Goal: Navigation & Orientation: Find specific page/section

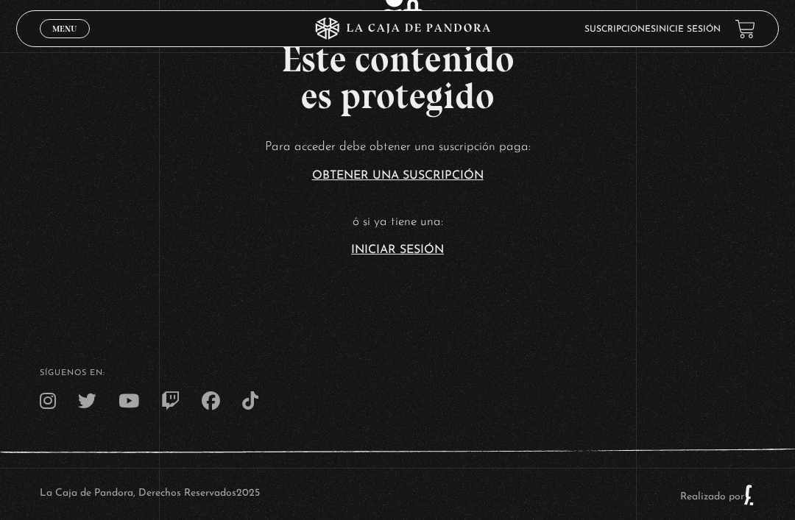
scroll to position [329, 0]
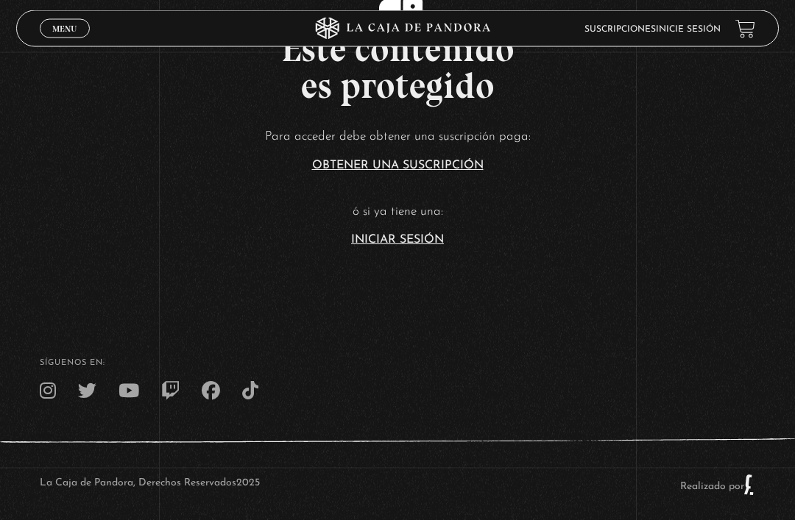
click at [417, 247] on link "Iniciar Sesión" at bounding box center [397, 241] width 93 height 12
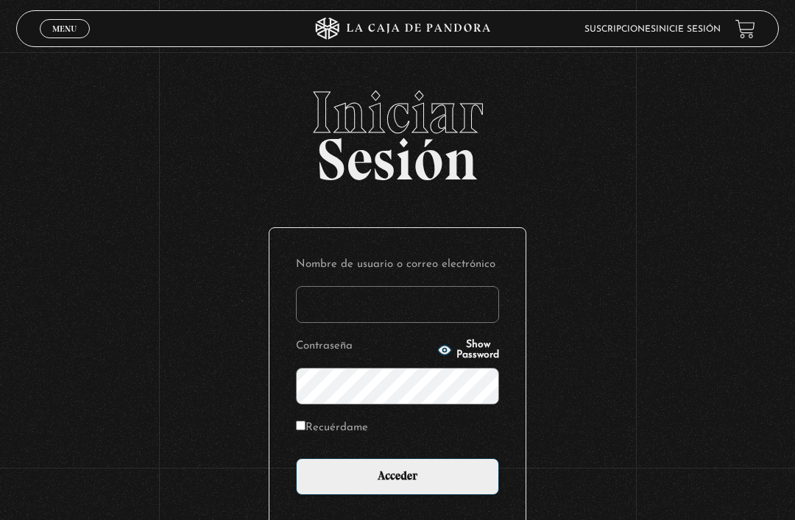
type input "[EMAIL_ADDRESS][DOMAIN_NAME]"
click at [397, 484] on input "Acceder" at bounding box center [397, 476] width 203 height 37
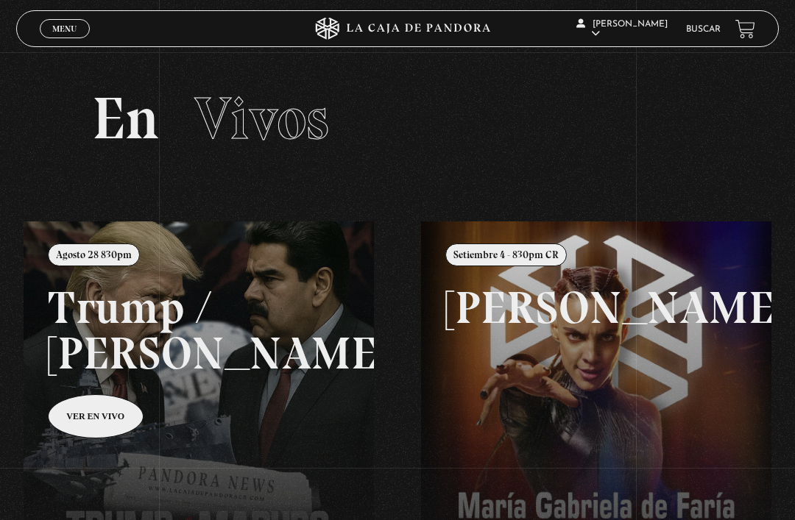
click at [72, 26] on span "Menu" at bounding box center [64, 28] width 24 height 9
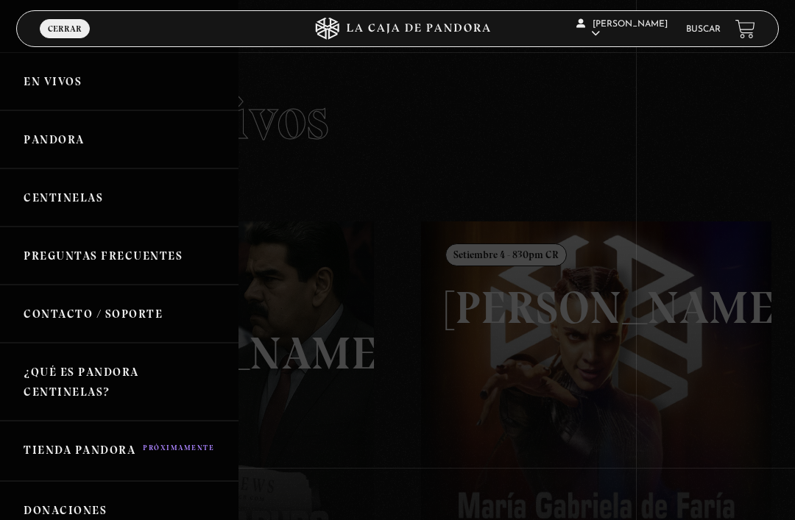
click at [69, 87] on link "En vivos" at bounding box center [119, 81] width 238 height 58
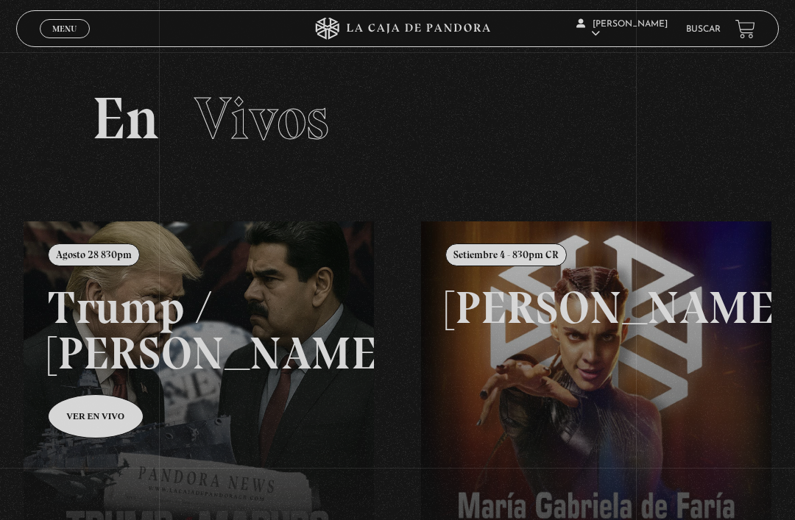
click at [68, 26] on span "Menu" at bounding box center [64, 28] width 24 height 9
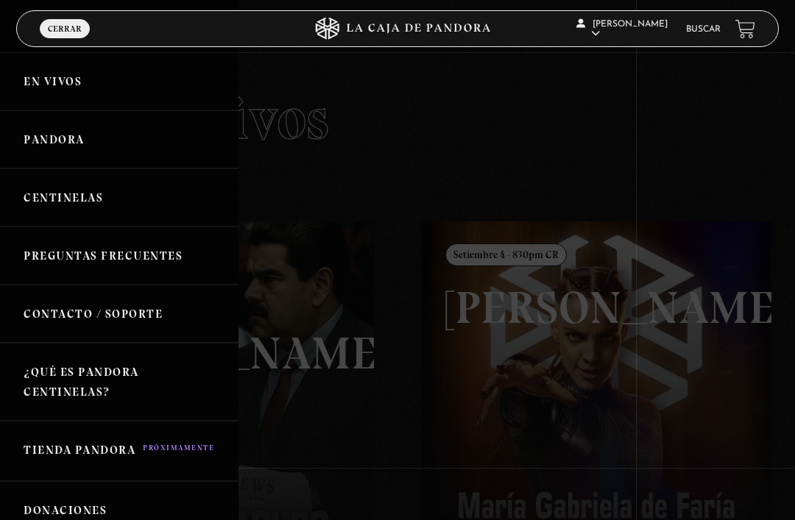
click at [69, 144] on link "Pandora" at bounding box center [119, 139] width 238 height 58
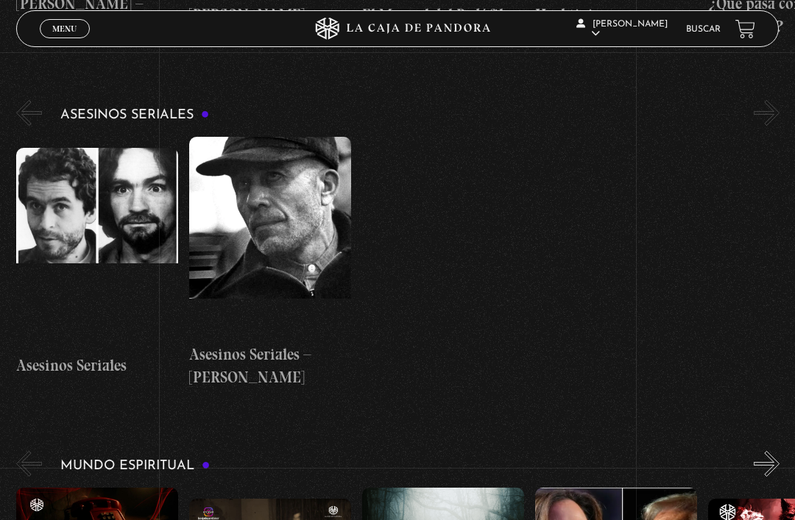
scroll to position [4291, 0]
